Goal: Task Accomplishment & Management: Use online tool/utility

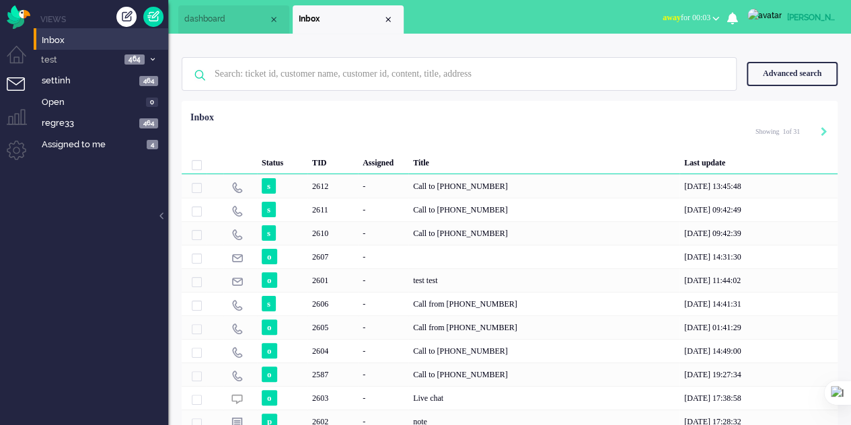
click at [768, 64] on div "Advanced search" at bounding box center [791, 74] width 91 height 24
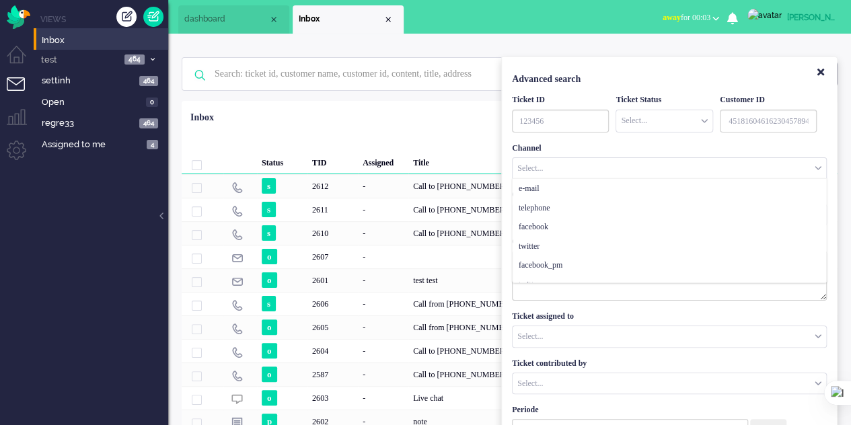
click at [585, 167] on div "Select..." at bounding box center [668, 168] width 313 height 21
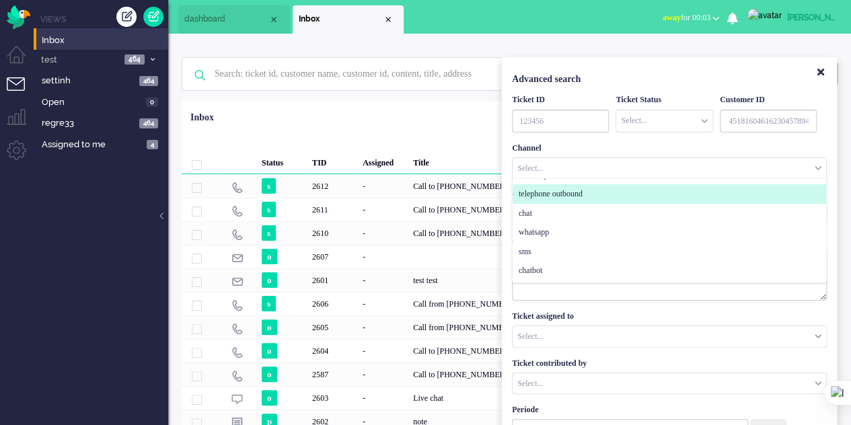
scroll to position [109, 0]
click at [582, 193] on span "telephone outbound" at bounding box center [550, 194] width 64 height 11
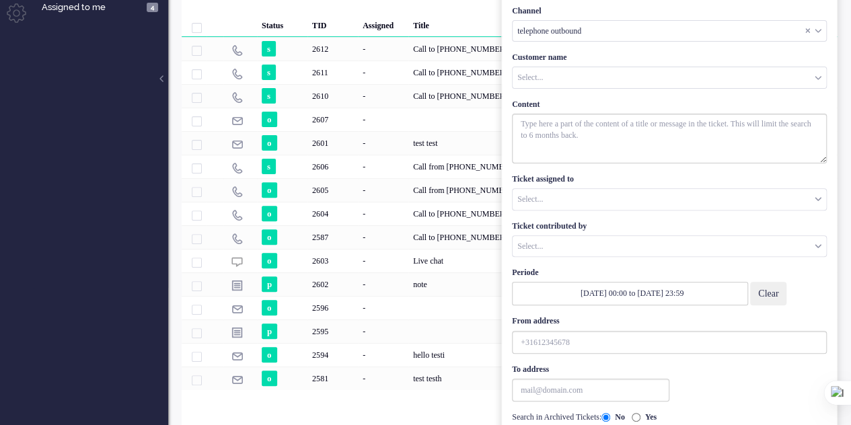
scroll to position [176, 0]
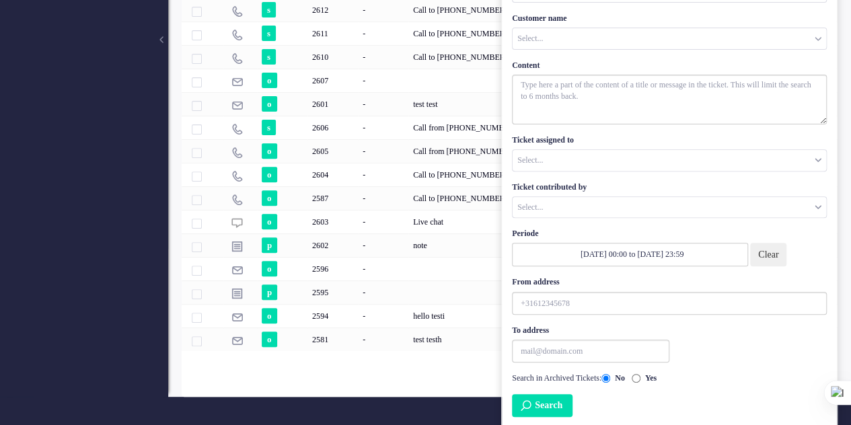
click at [775, 248] on button "Clear" at bounding box center [768, 255] width 36 height 24
click at [552, 407] on button "Search" at bounding box center [542, 405] width 61 height 23
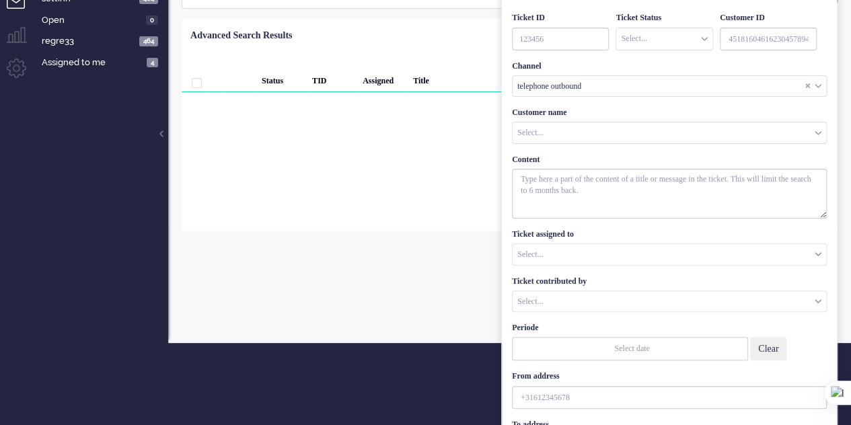
scroll to position [54, 0]
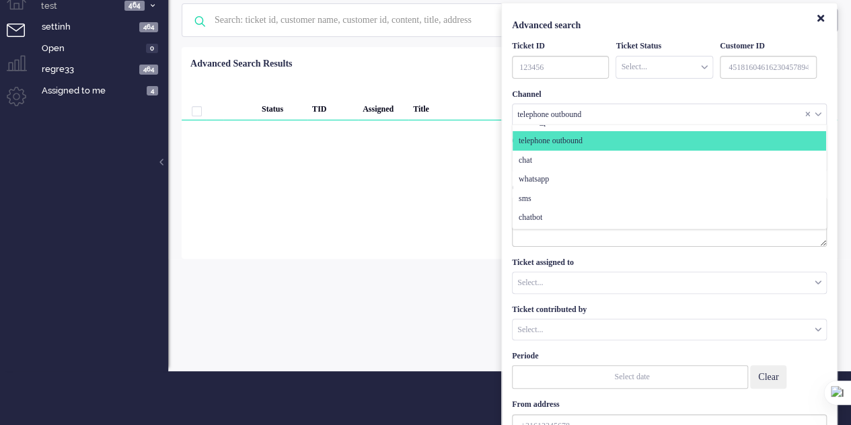
click at [616, 111] on div "telephone outbound" at bounding box center [668, 114] width 313 height 21
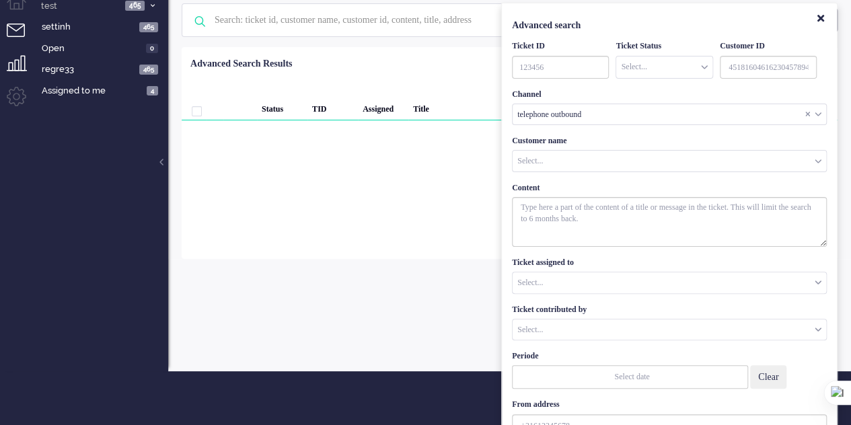
scroll to position [0, 0]
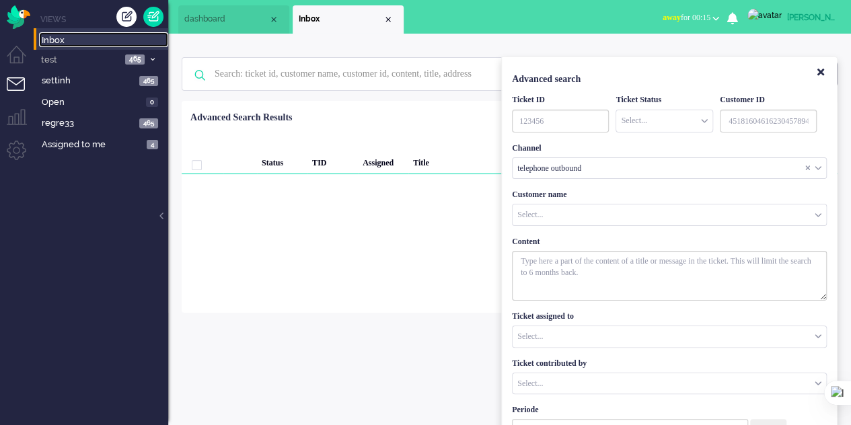
click at [65, 40] on span "Inbox" at bounding box center [105, 40] width 126 height 13
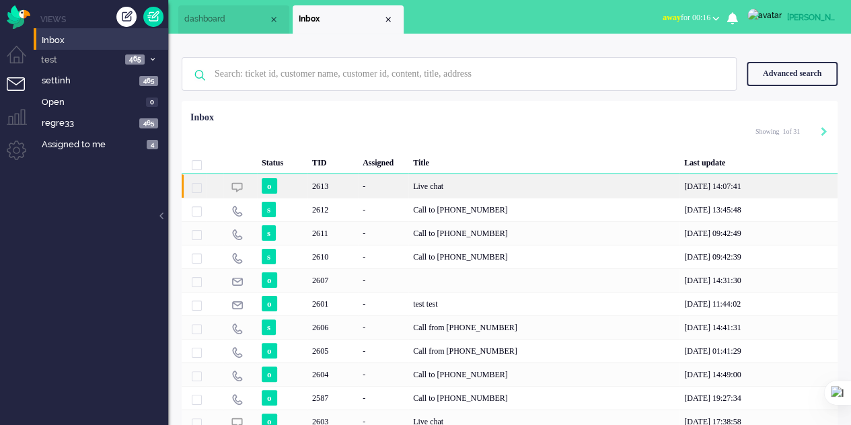
click at [438, 177] on div "Live chat" at bounding box center [543, 186] width 271 height 24
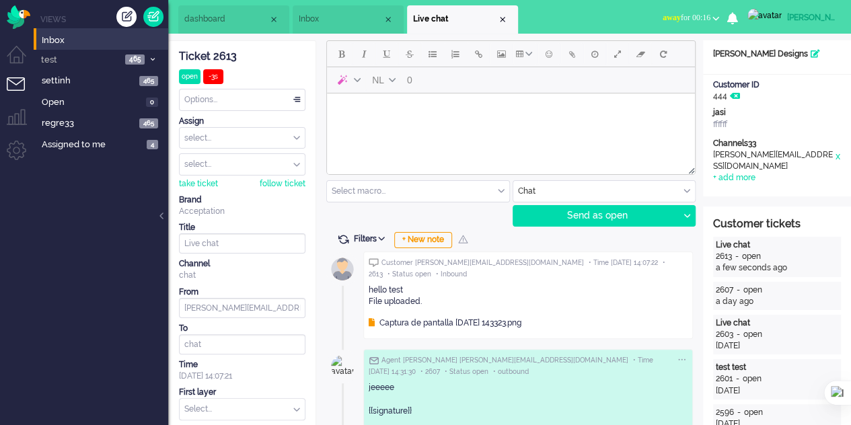
click at [425, 322] on div "Captura de pantalla [DATE] 143323.png" at bounding box center [444, 322] width 153 height 11
click at [196, 14] on span "dashboard" at bounding box center [226, 18] width 84 height 11
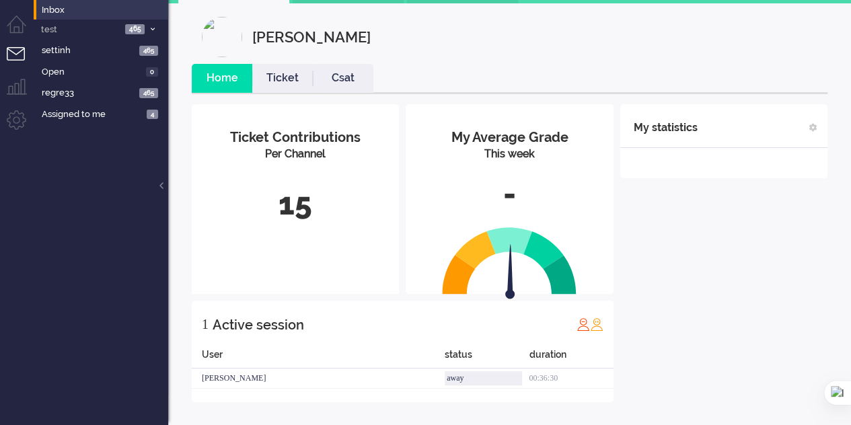
scroll to position [30, 0]
